Goal: Task Accomplishment & Management: Complete application form

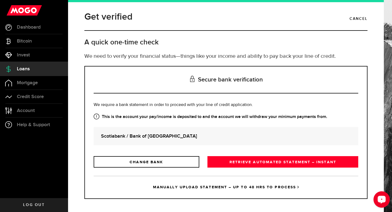
click at [382, 197] on icon "Open LiveChat chat widget" at bounding box center [381, 199] width 5 height 4
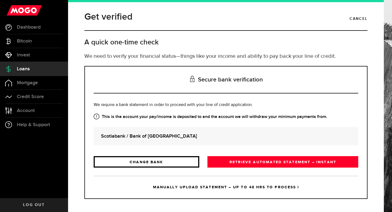
click at [165, 167] on link "CHANGE BANK" at bounding box center [147, 161] width 106 height 11
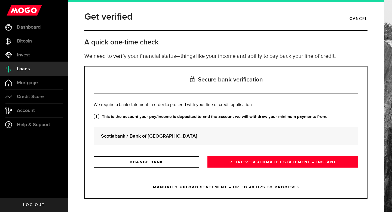
click at [0, 0] on p "Log in to your online banking to verify your financial status." at bounding box center [0, 0] width 0 height 0
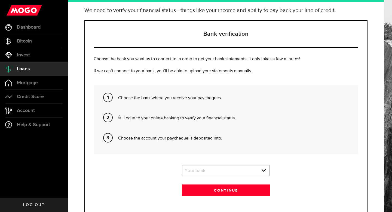
scroll to position [64, 0]
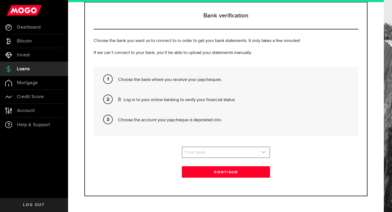
click at [206, 154] on link "expand select" at bounding box center [226, 152] width 87 height 10
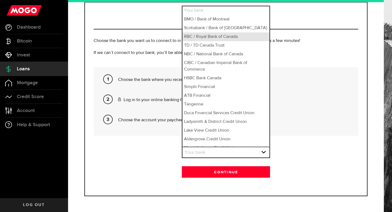
click at [209, 35] on li "RBC / Royal Bank of Canada" at bounding box center [226, 36] width 87 height 9
select select "3"
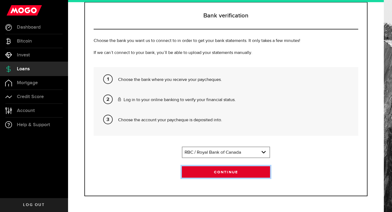
click at [234, 172] on button "Continue" at bounding box center [226, 171] width 88 height 11
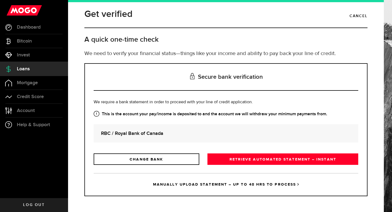
scroll to position [0, 0]
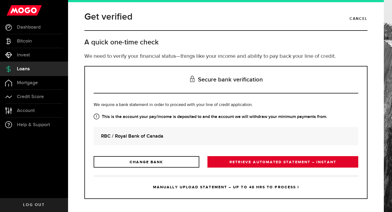
click at [276, 160] on link "RETRIEVE AUTOMATED STATEMENT – INSTANT" at bounding box center [283, 161] width 151 height 11
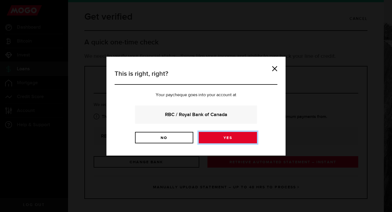
click at [210, 138] on link "Yes" at bounding box center [228, 137] width 58 height 11
